Goal: Navigation & Orientation: Understand site structure

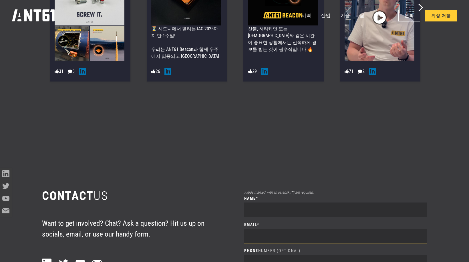
scroll to position [3650, 0]
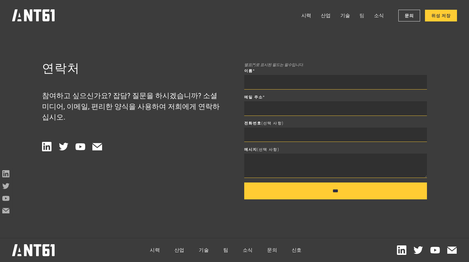
click at [363, 15] on link "팀" at bounding box center [362, 16] width 5 height 12
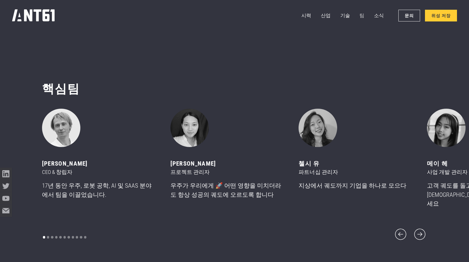
scroll to position [3115, 0]
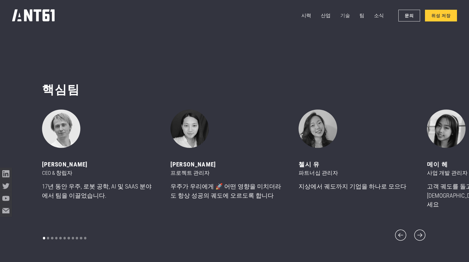
click at [350, 13] on link "기술" at bounding box center [346, 16] width 10 height 12
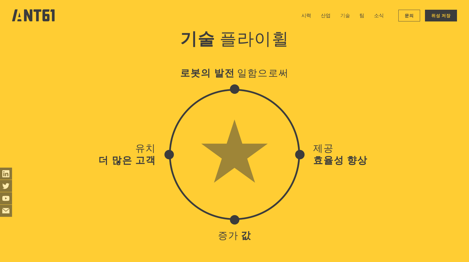
scroll to position [2591, 0]
click at [317, 14] on nav "시력 산업 Industries 기술 팀 소식 문의 위성 저장" at bounding box center [379, 16] width 155 height 12
click at [311, 14] on link "시력" at bounding box center [307, 16] width 10 height 12
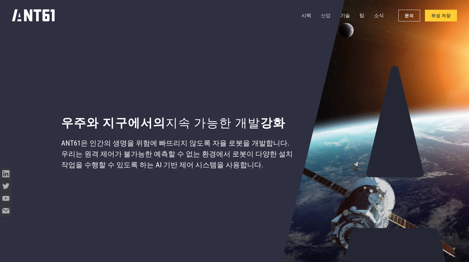
click at [330, 13] on link "산업" at bounding box center [326, 16] width 10 height 12
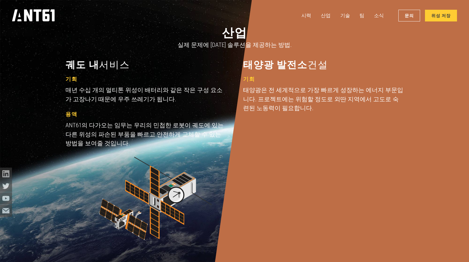
scroll to position [644, 0]
click at [47, 12] on icon "집" at bounding box center [33, 15] width 43 height 12
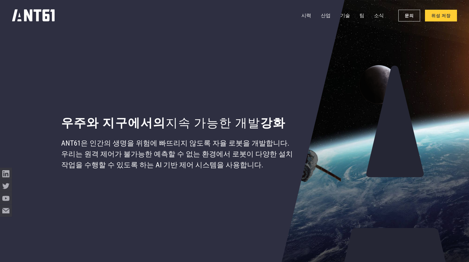
drag, startPoint x: 43, startPoint y: 19, endPoint x: 275, endPoint y: 59, distance: 235.4
click at [275, 59] on div "우주와 지구에서의 지속 가능한 개발 강화 ANT61은 인간의 생명을 위험에 빠뜨리지 않도록 자율 로봇을 개발합니다. 우리는 원격 제어가 불가능…" at bounding box center [177, 131] width 271 height 262
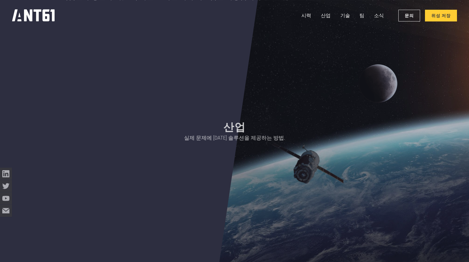
scroll to position [172, 0]
